Goal: Navigation & Orientation: Understand site structure

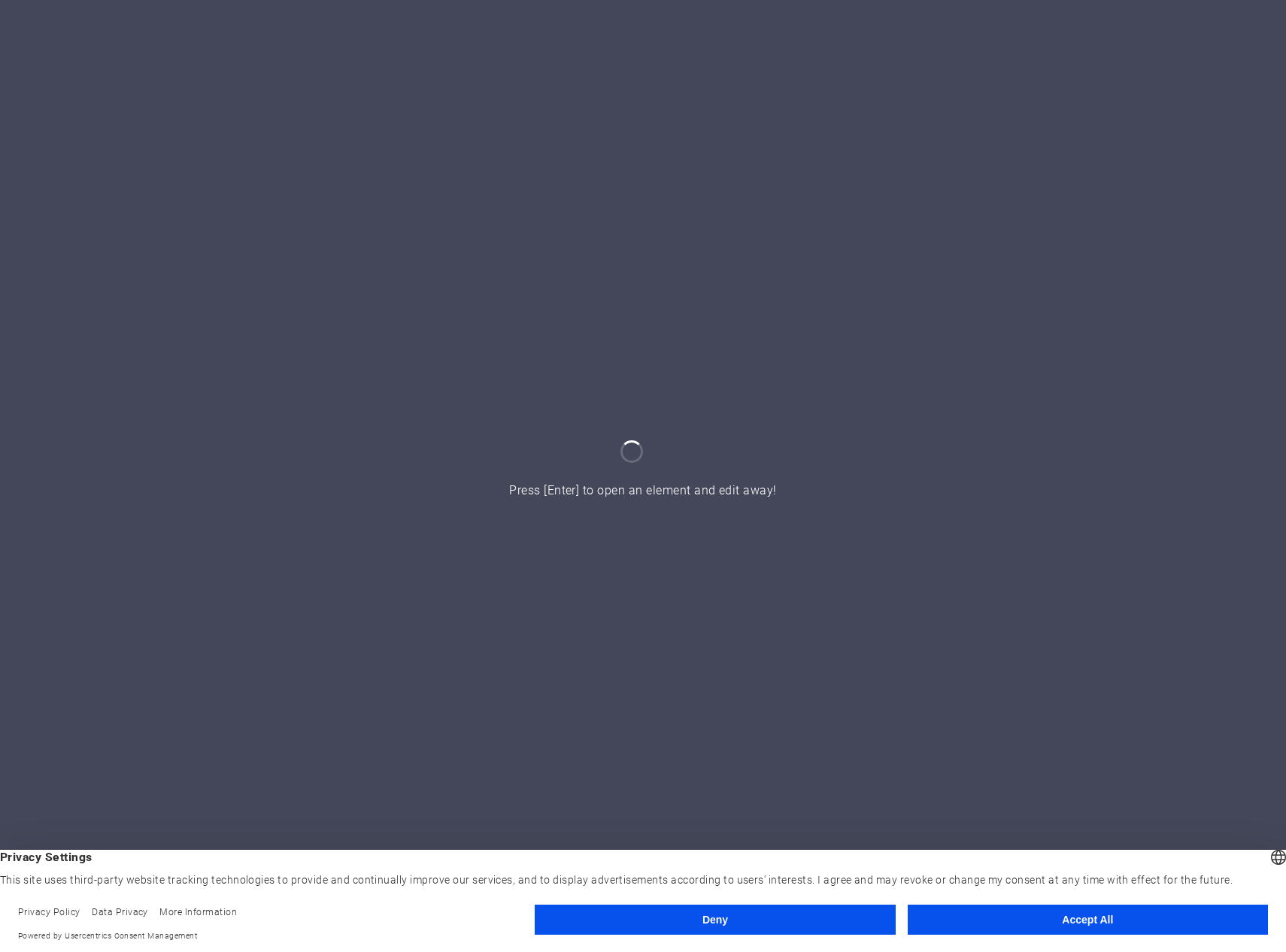
click at [1119, 919] on button "Accept All" at bounding box center [1087, 920] width 360 height 30
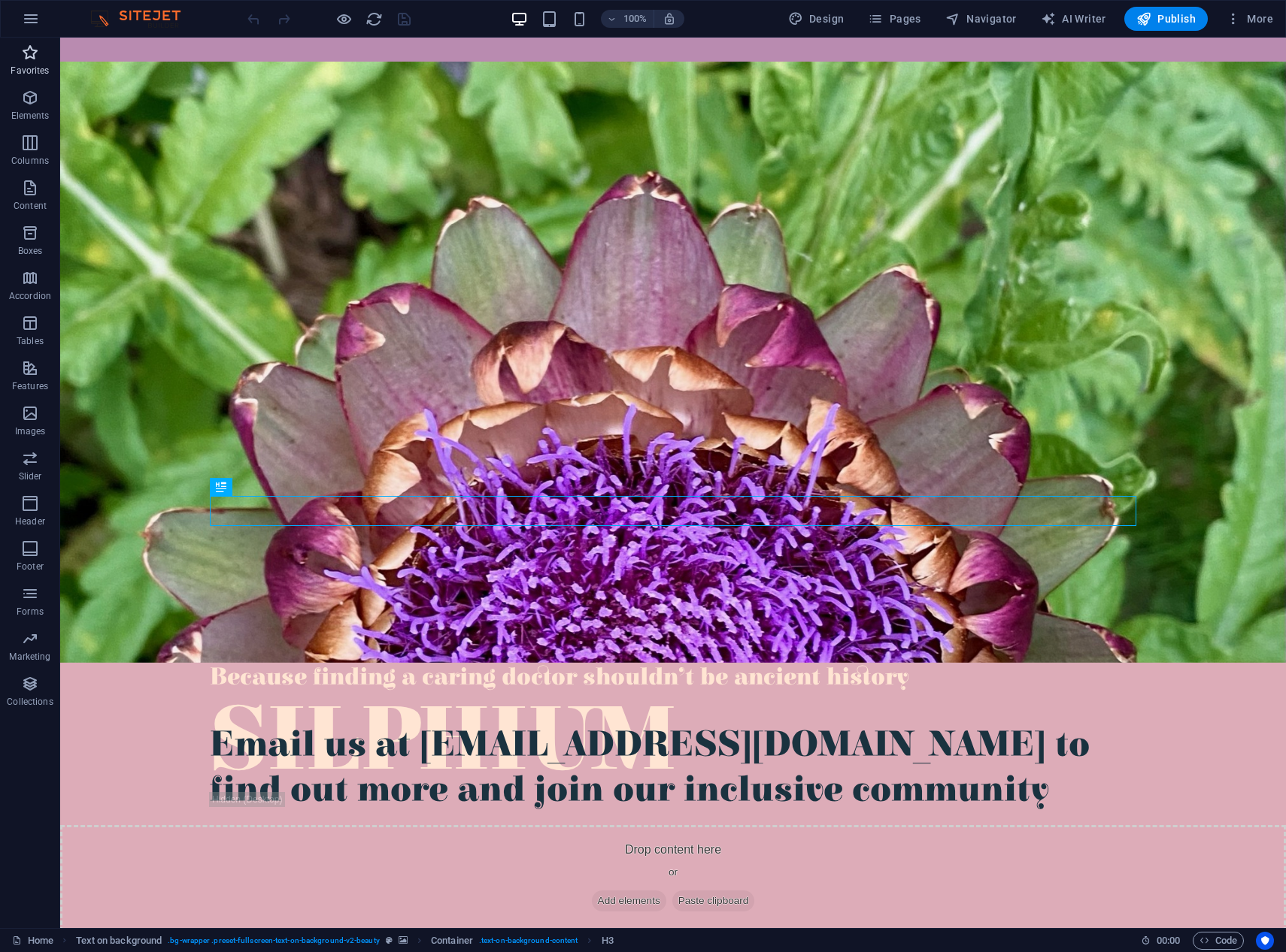
click at [27, 55] on icon "button" at bounding box center [29, 52] width 18 height 18
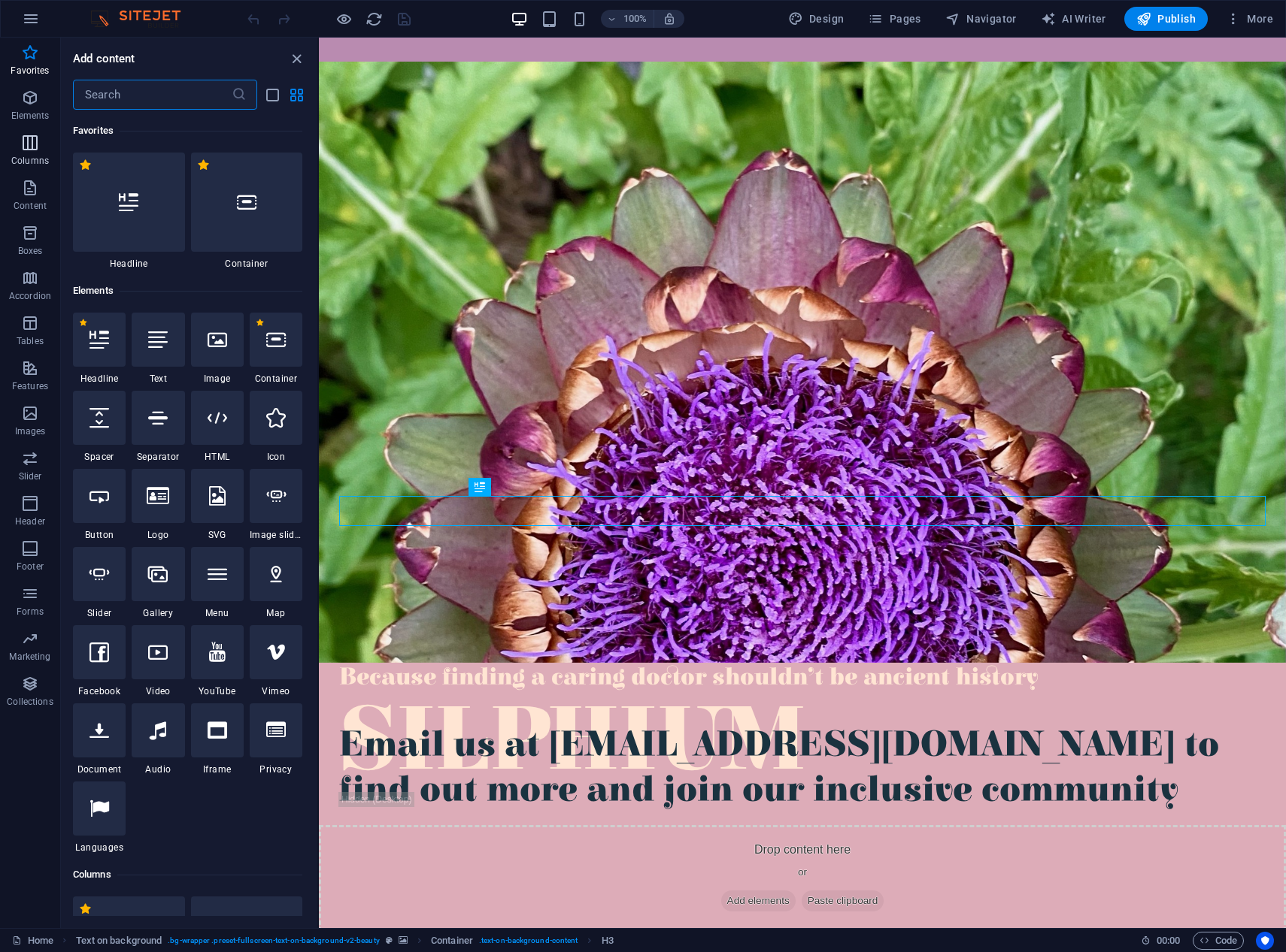
click at [24, 141] on icon "button" at bounding box center [29, 142] width 18 height 18
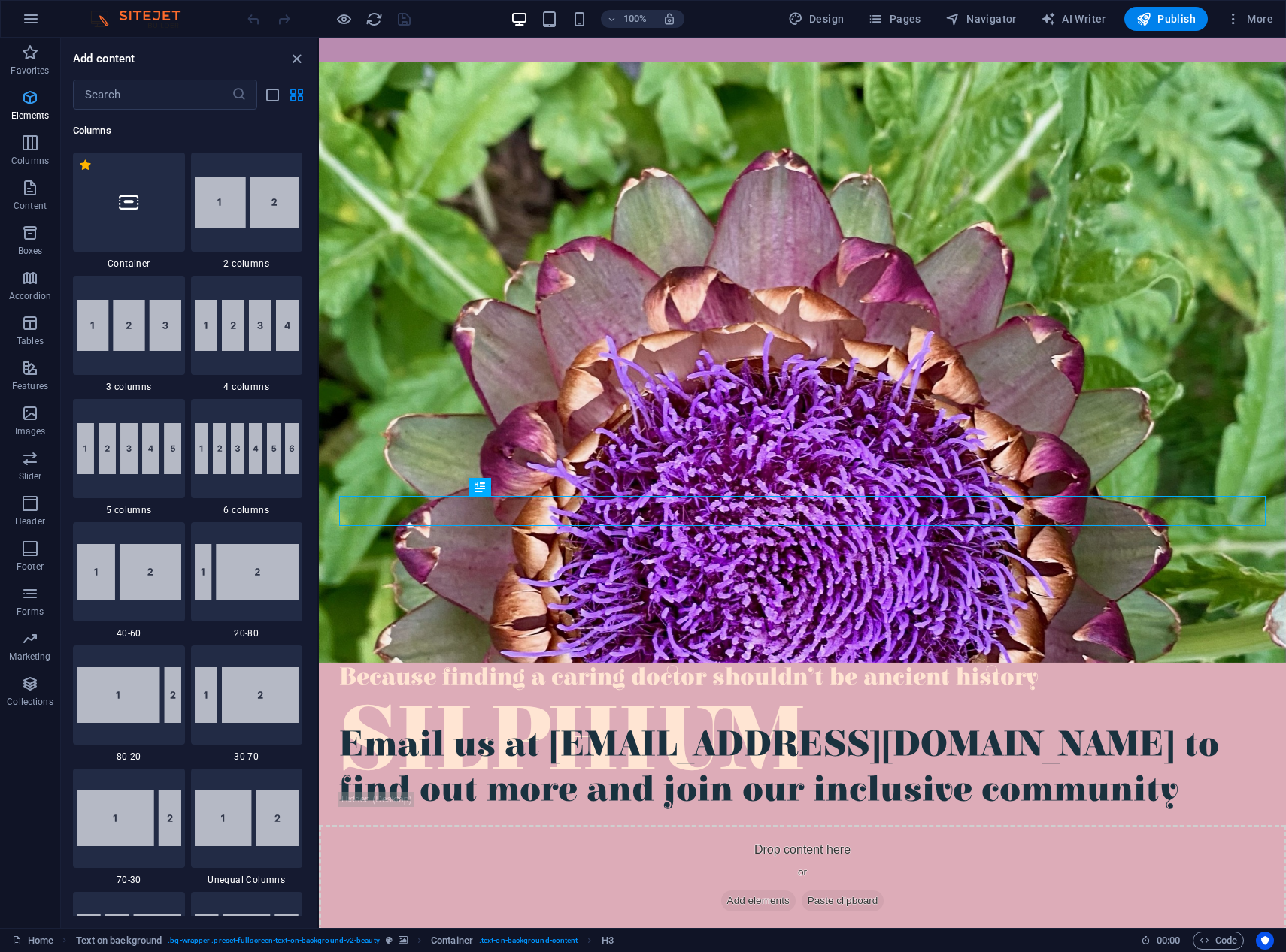
scroll to position [744, 0]
click at [30, 100] on icon "button" at bounding box center [29, 97] width 18 height 18
click at [37, 97] on icon "button" at bounding box center [29, 97] width 18 height 18
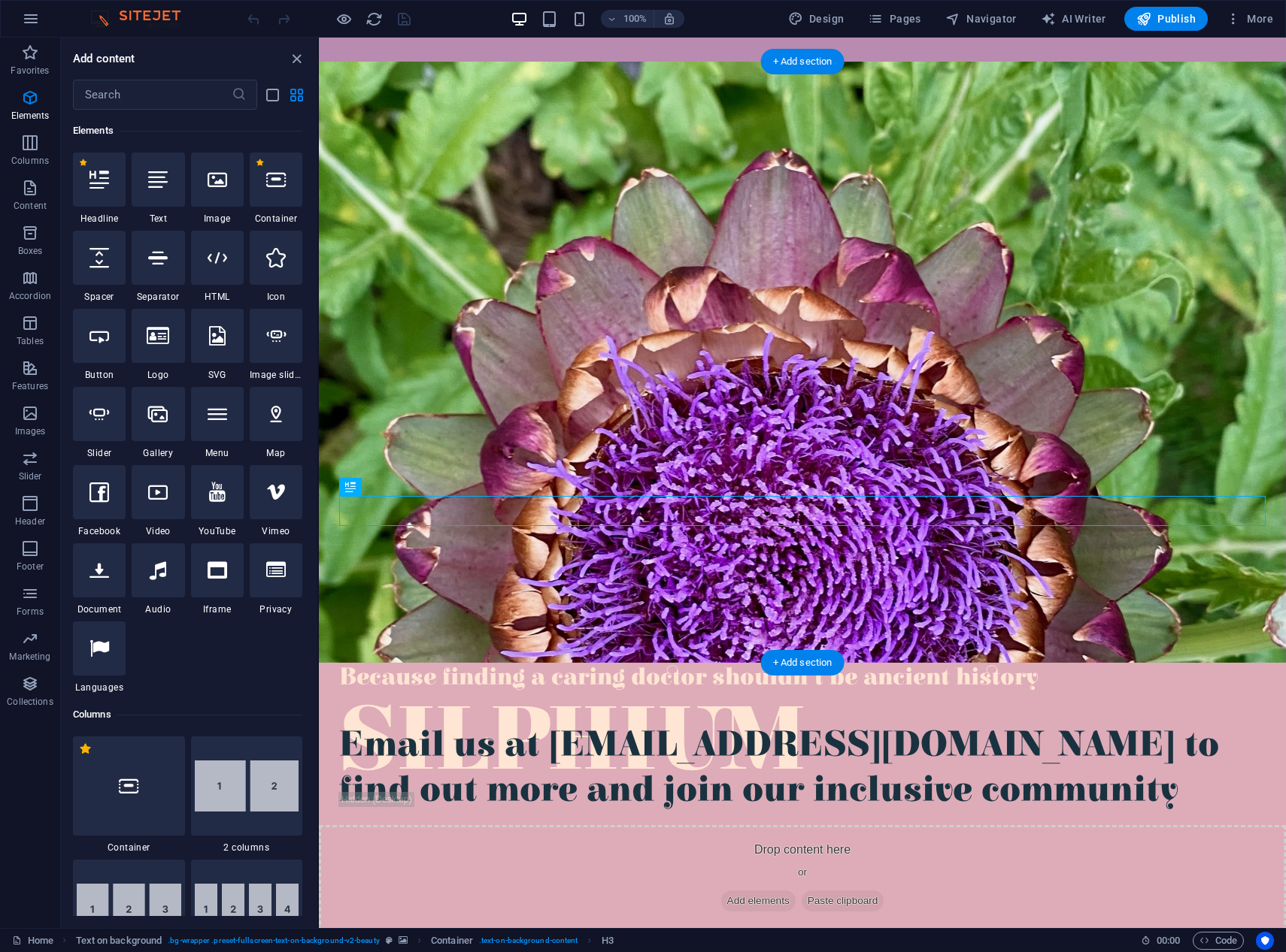
scroll to position [64, 0]
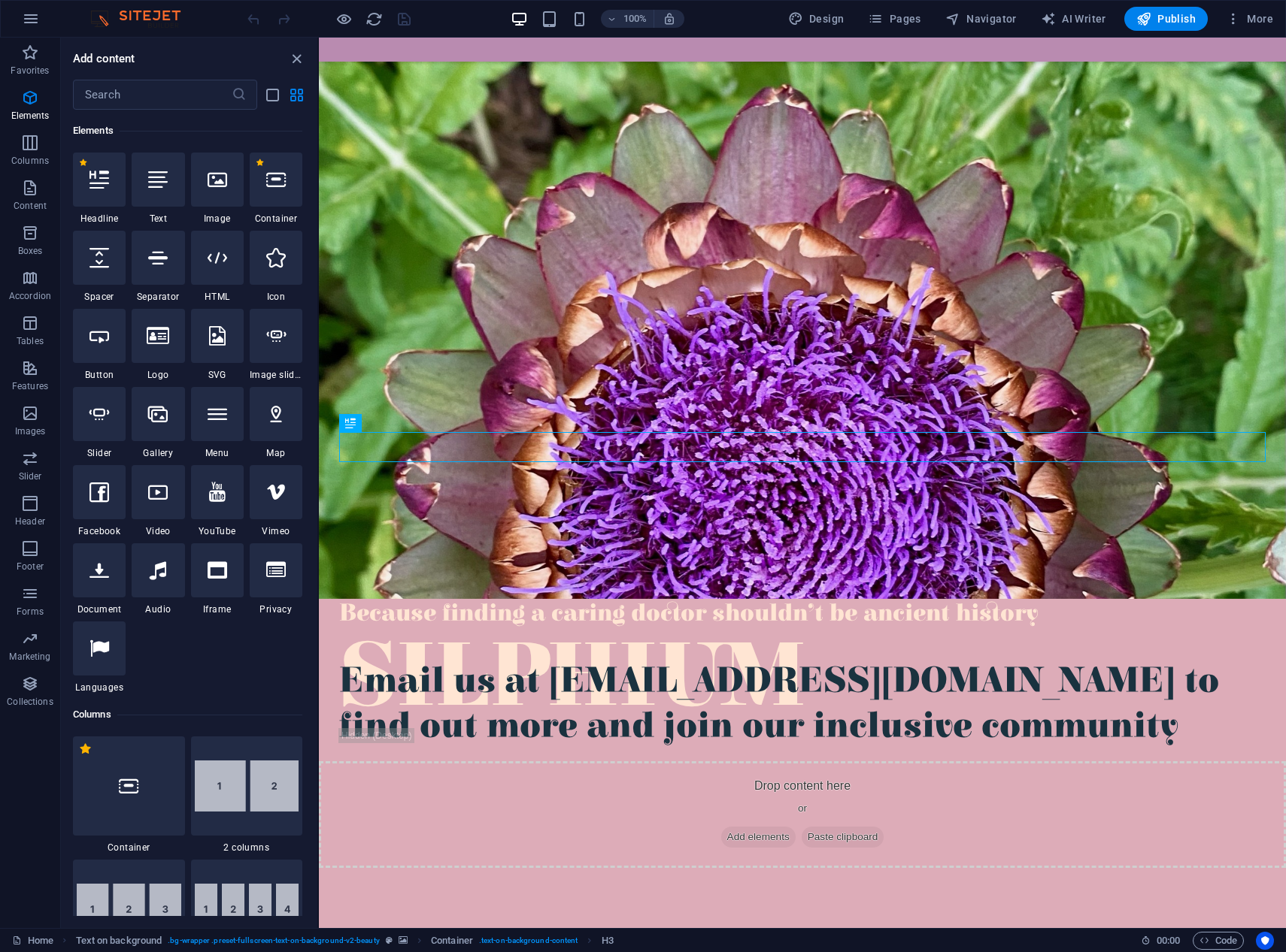
click at [156, 13] on img at bounding box center [142, 18] width 112 height 18
click at [443, 629] on div "Silphium" at bounding box center [802, 678] width 926 height 99
click at [154, 15] on img at bounding box center [142, 18] width 112 height 18
click at [105, 23] on img at bounding box center [142, 18] width 112 height 18
click at [102, 21] on img at bounding box center [142, 18] width 112 height 18
